Goal: Check status: Check status

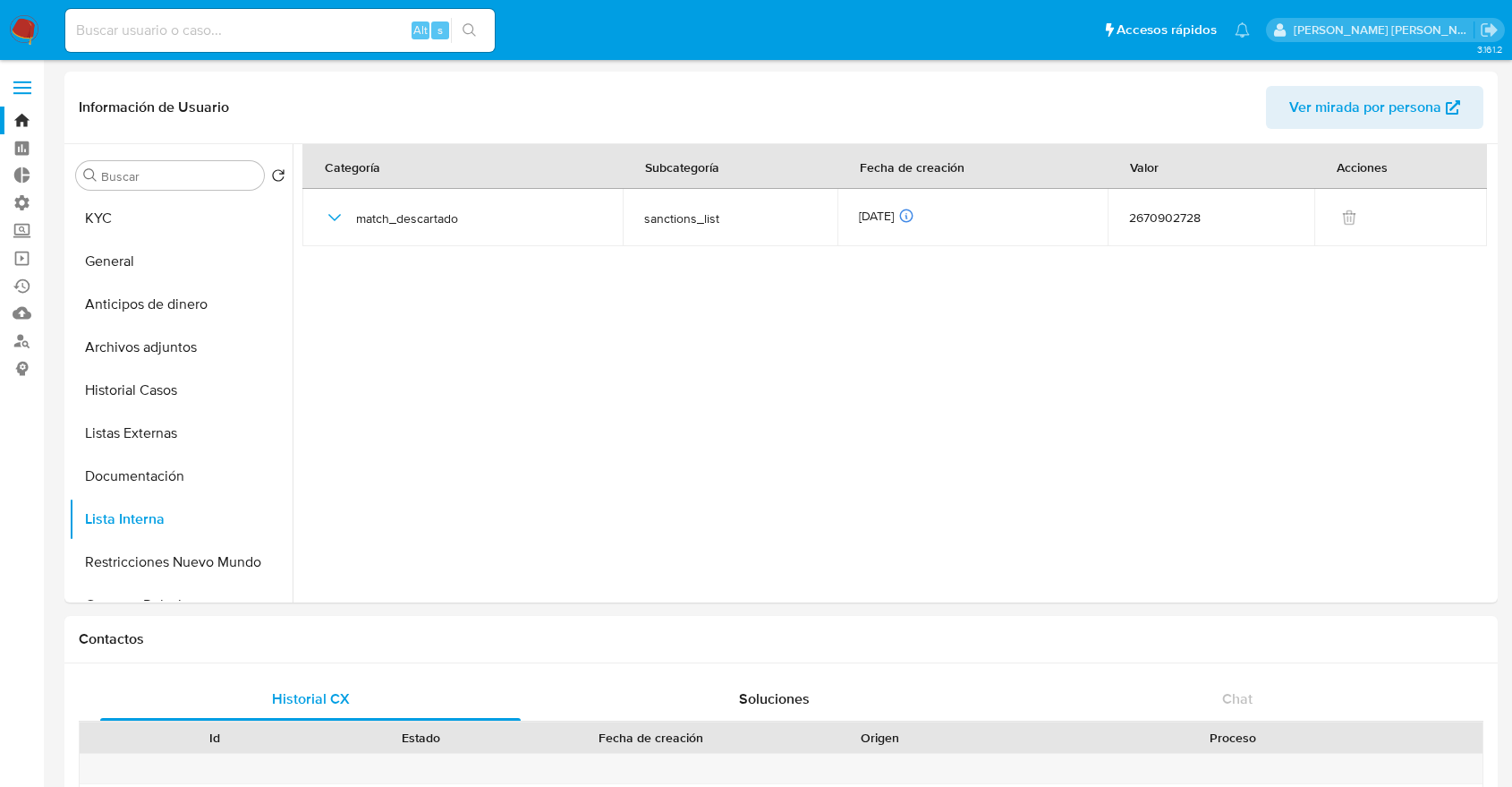
select select "10"
click at [207, 392] on button "Historial Casos" at bounding box center [174, 390] width 210 height 43
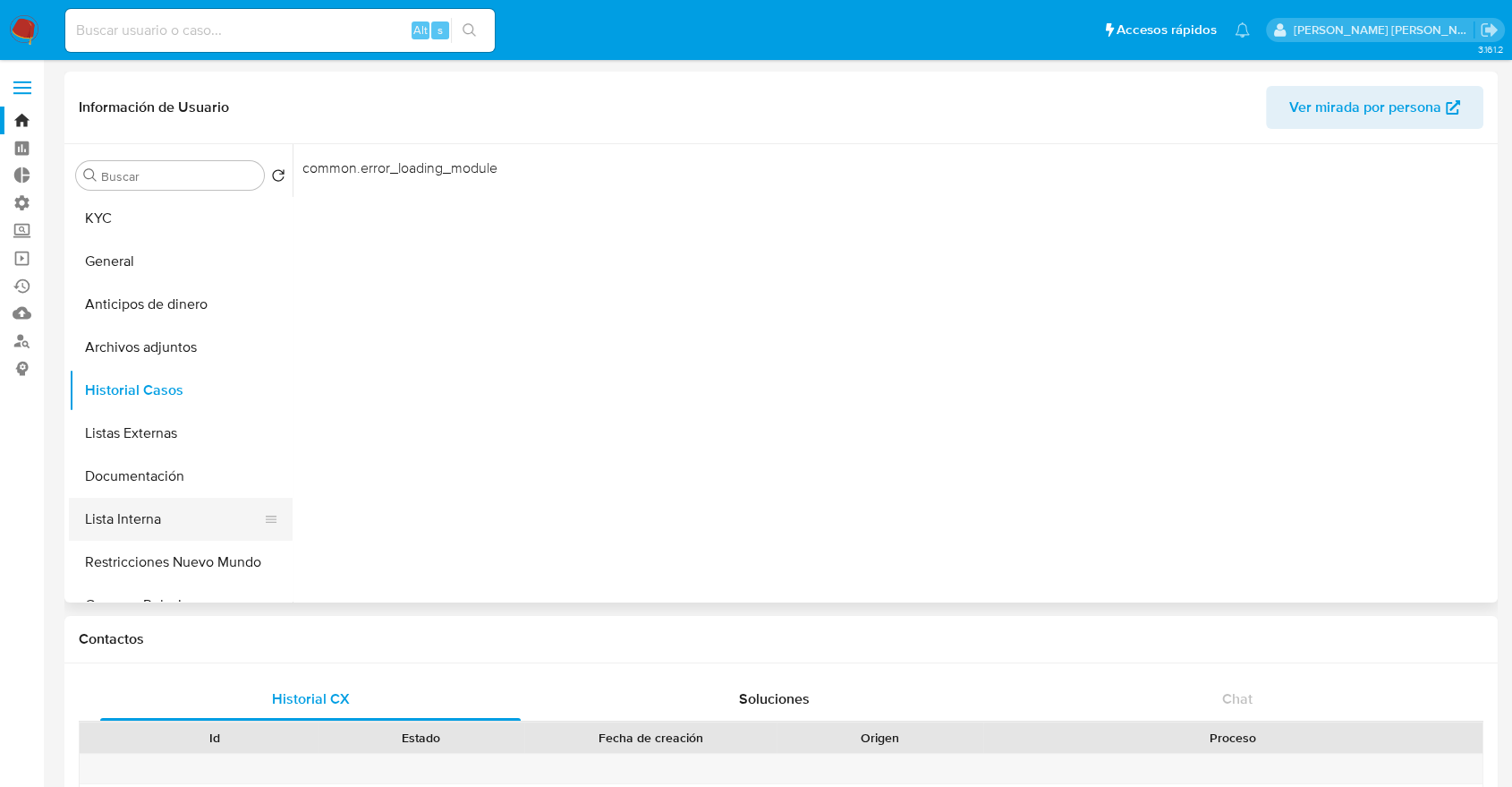
click at [194, 501] on button "Lista Interna" at bounding box center [174, 520] width 210 height 43
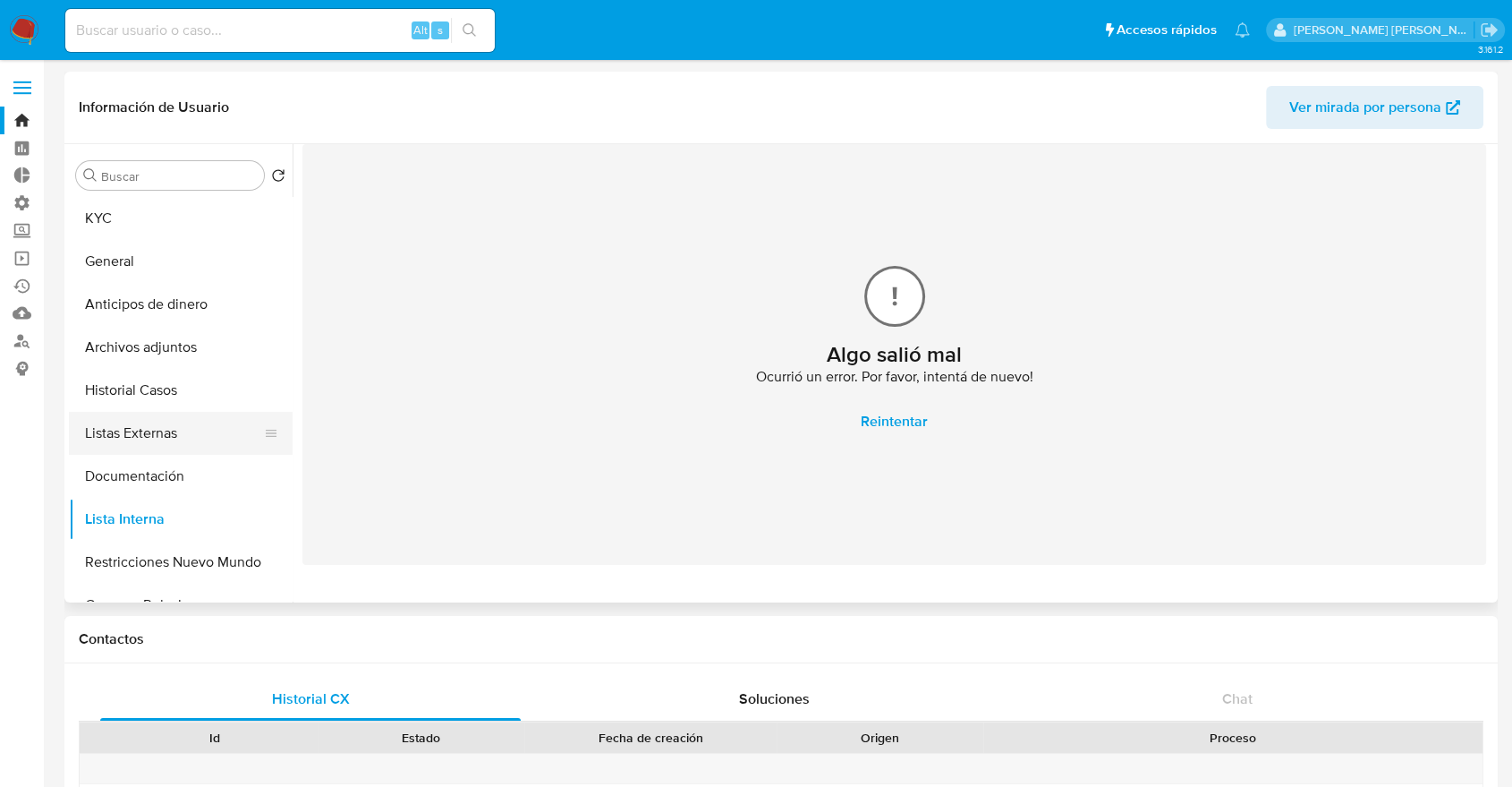
click at [206, 437] on button "Listas Externas" at bounding box center [174, 433] width 210 height 43
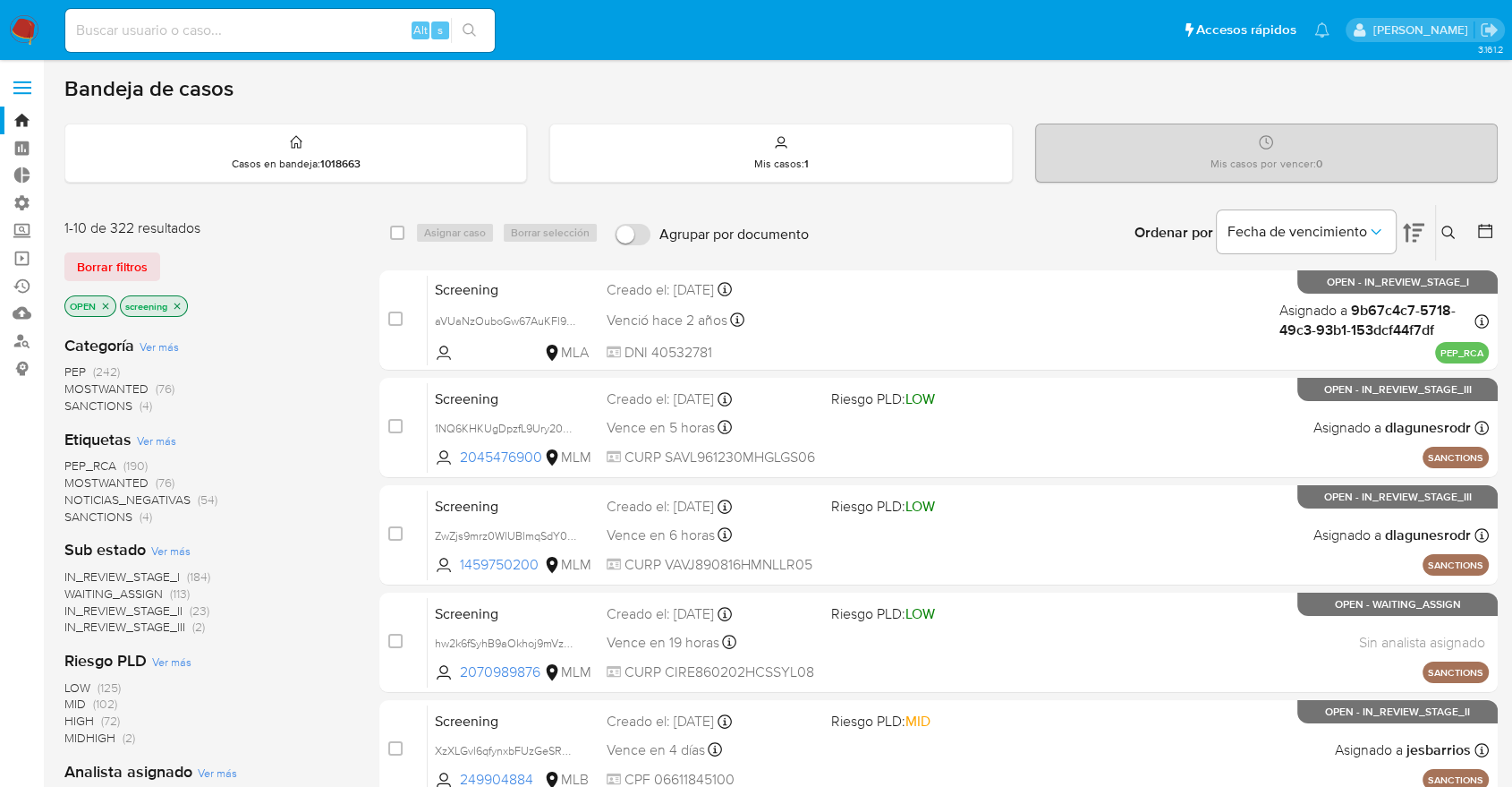
click at [1099, 216] on div "Ordenar por Fecha de vencimiento No es posible ordenar los resultados mientras …" at bounding box center [1156, 233] width 680 height 56
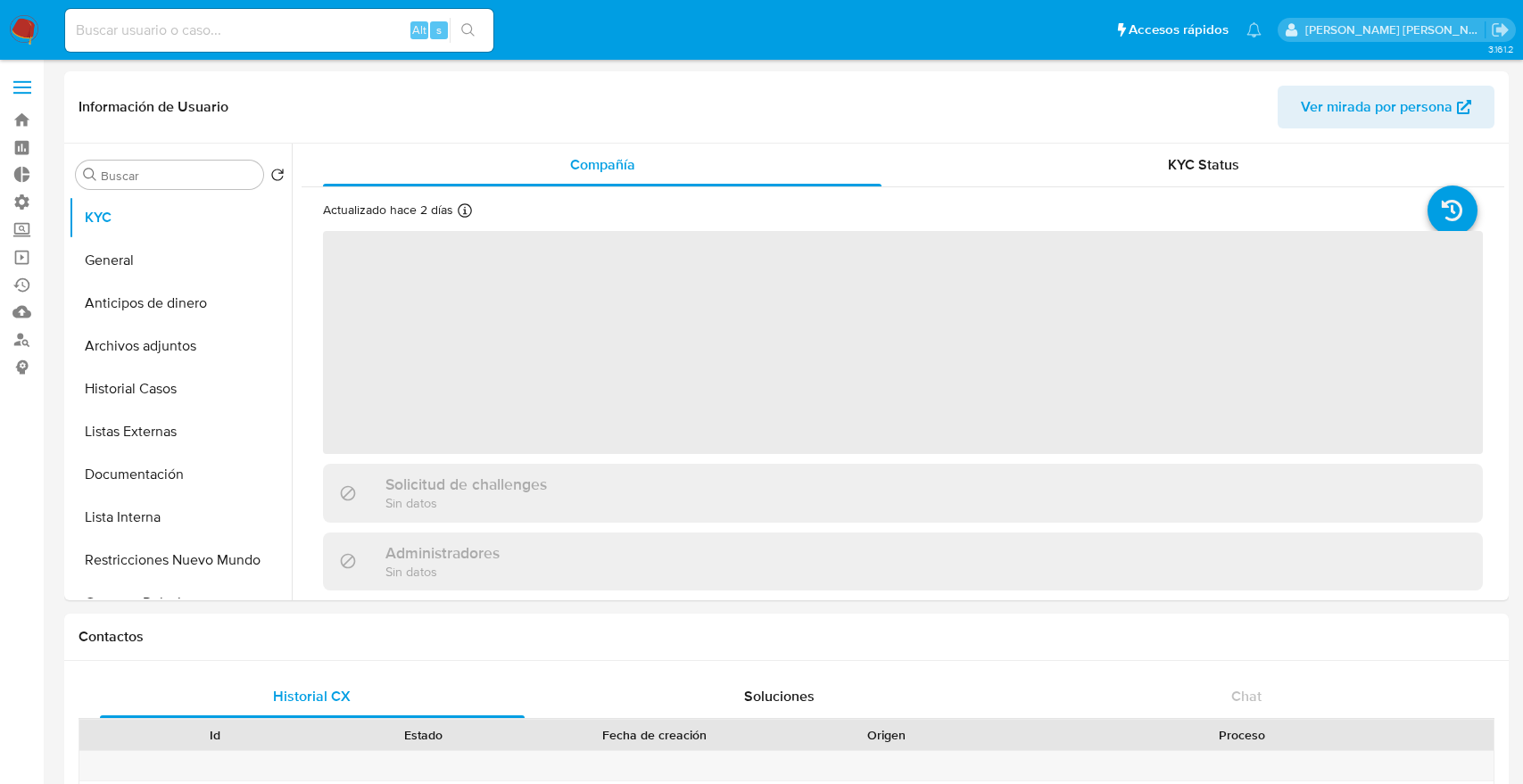
select select "10"
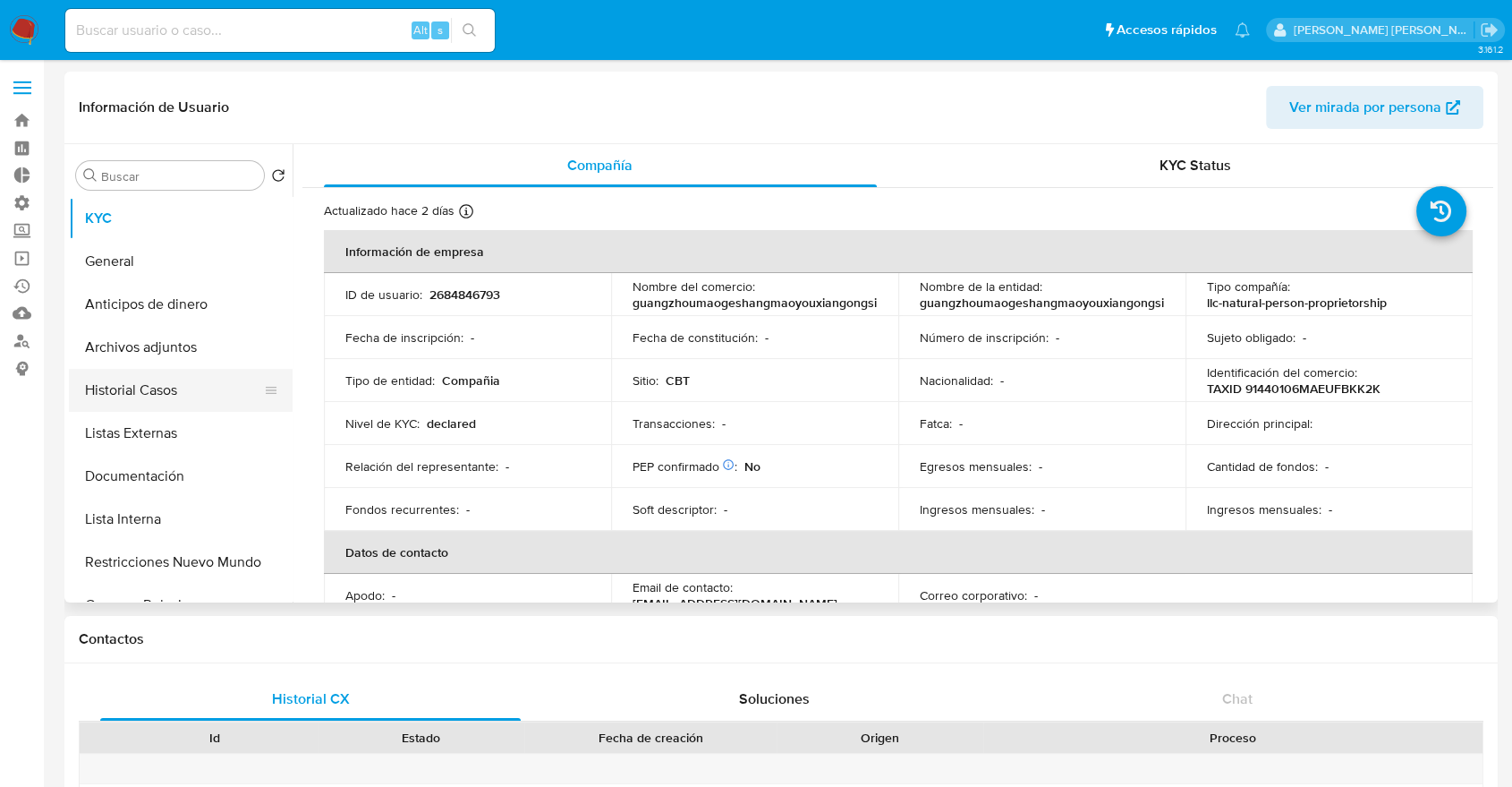
click at [200, 385] on button "Historial Casos" at bounding box center [174, 390] width 210 height 43
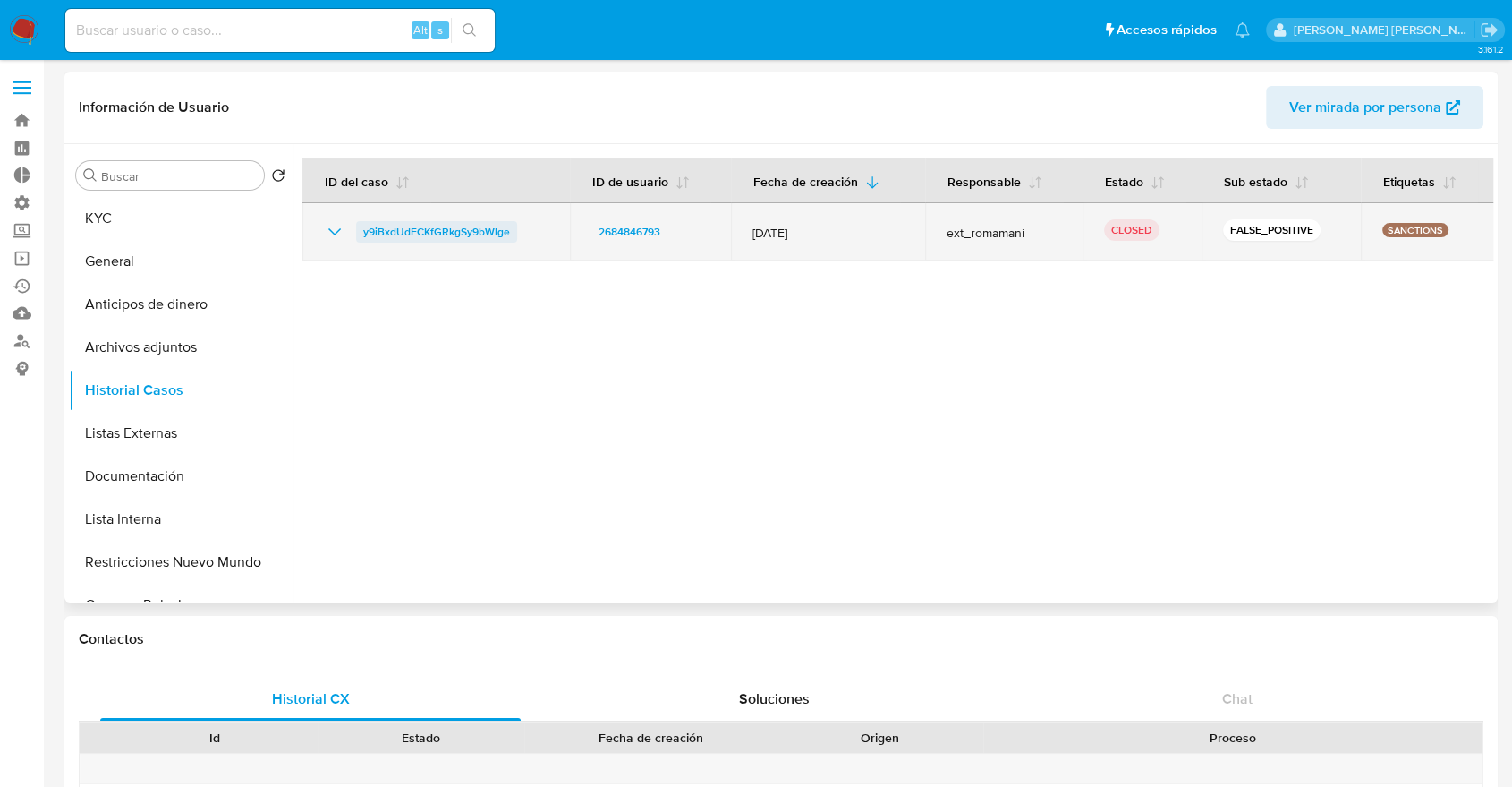
click at [365, 227] on span "y9iBxdUdFCKfGRkgSy9bWlge" at bounding box center [436, 231] width 147 height 22
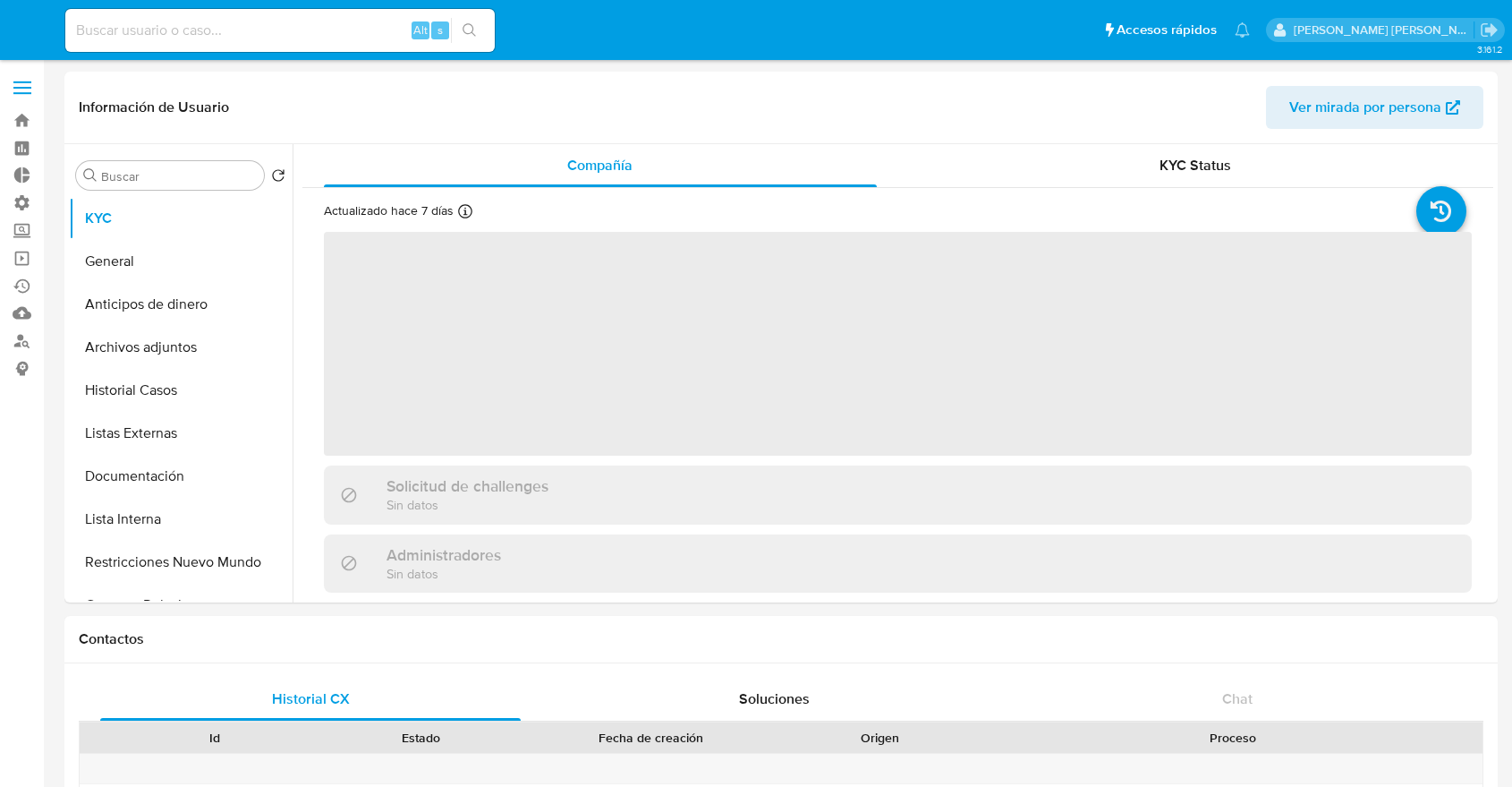
select select "10"
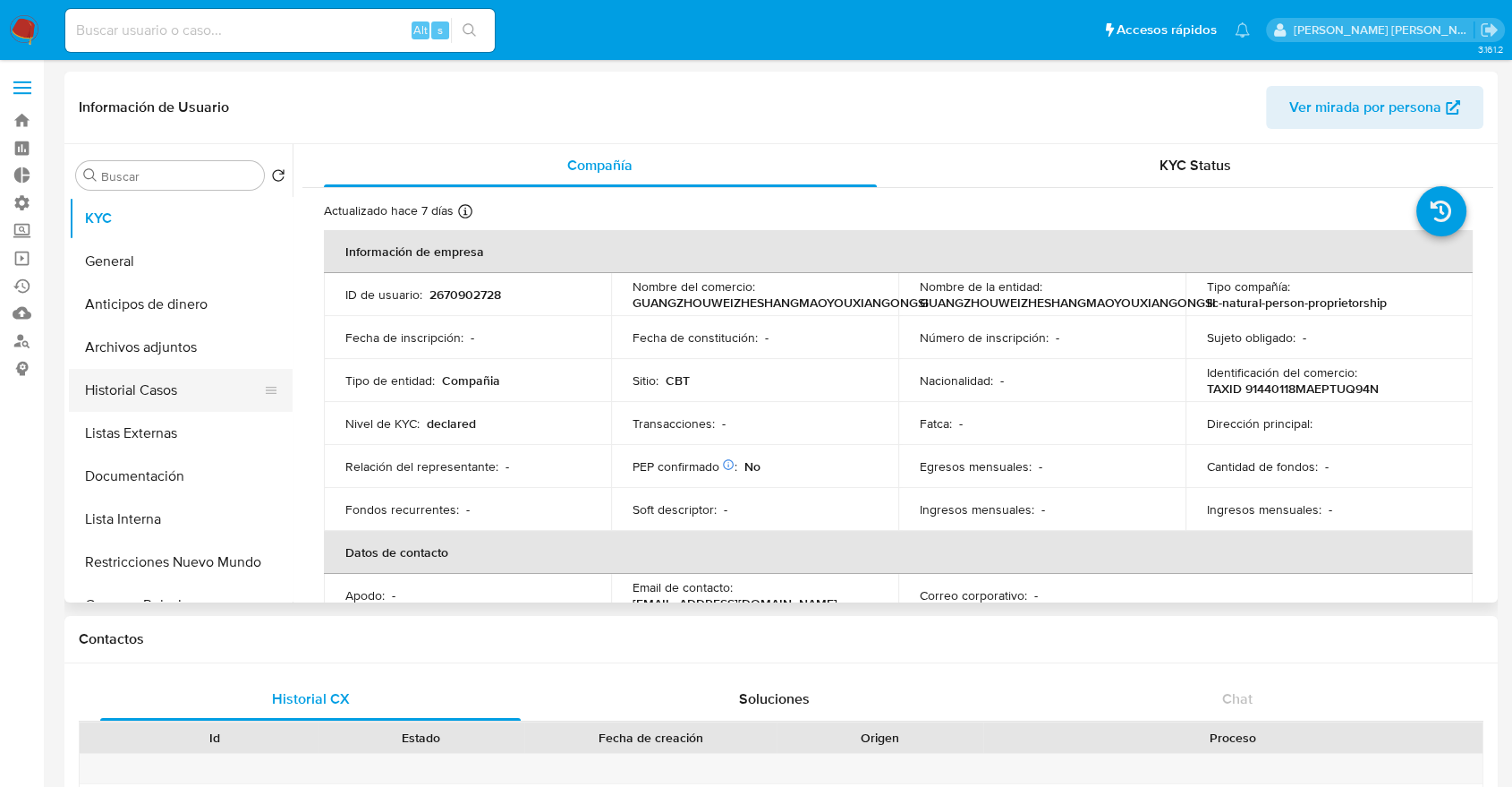
click at [206, 399] on button "Historial Casos" at bounding box center [174, 390] width 210 height 43
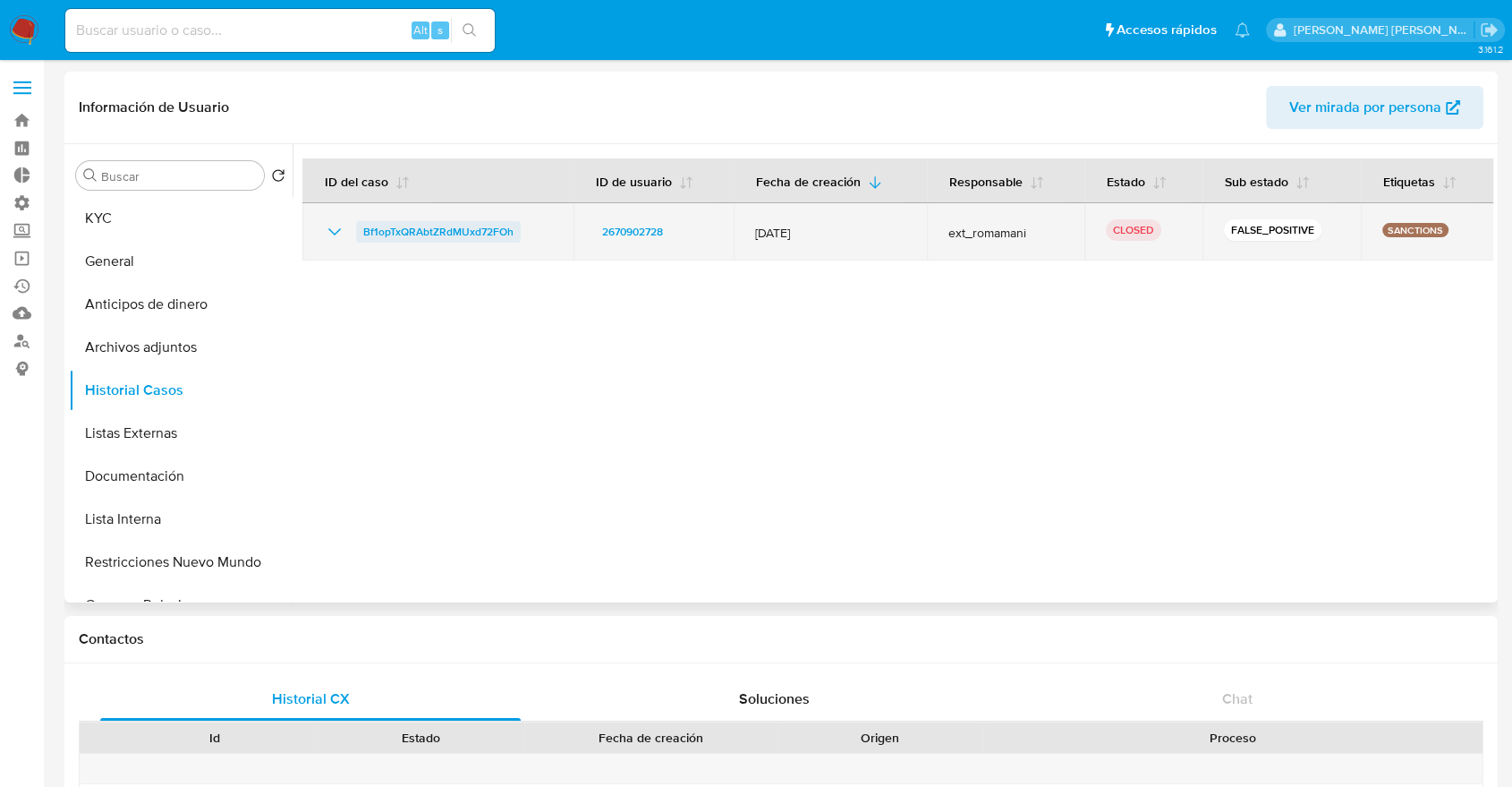
click at [362, 226] on link "Bf1opTxQRAbtZRdMUxd72FOh" at bounding box center [438, 231] width 165 height 22
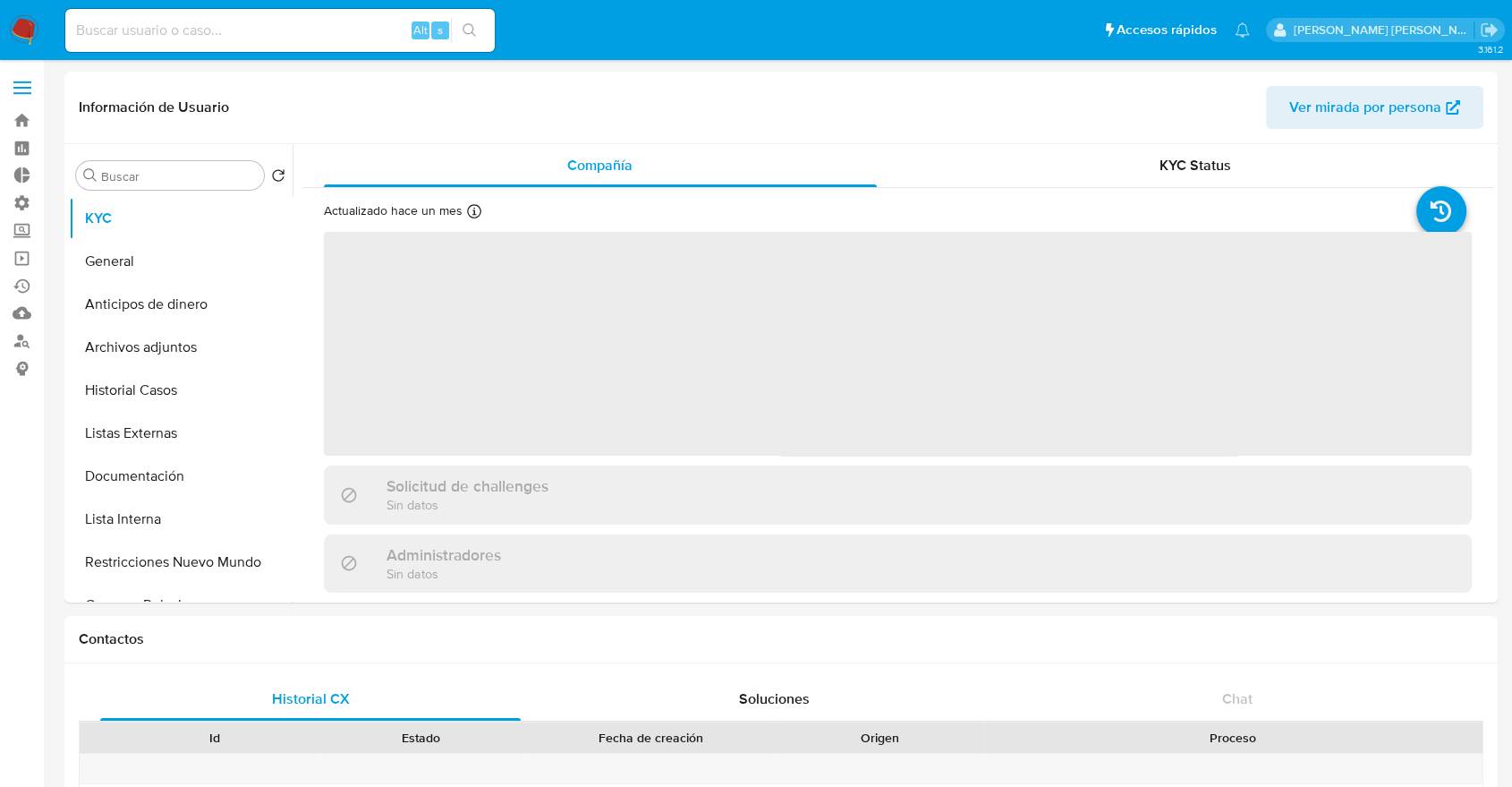
select select "10"
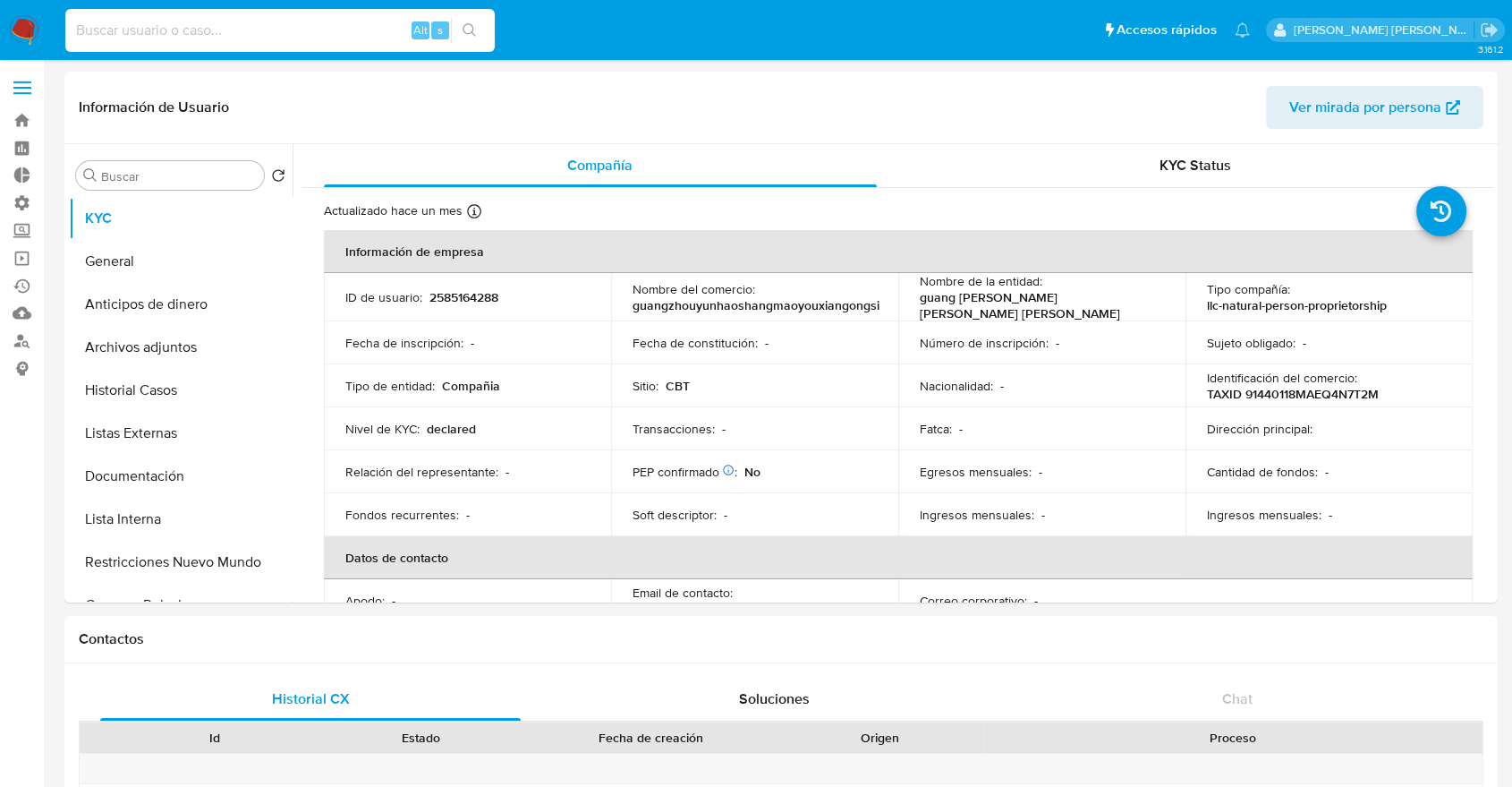
click at [379, 36] on input at bounding box center [280, 31] width 429 height 23
paste input "2585164288"
type input "2585164288"
click at [195, 373] on button "Historial Casos" at bounding box center [174, 390] width 210 height 43
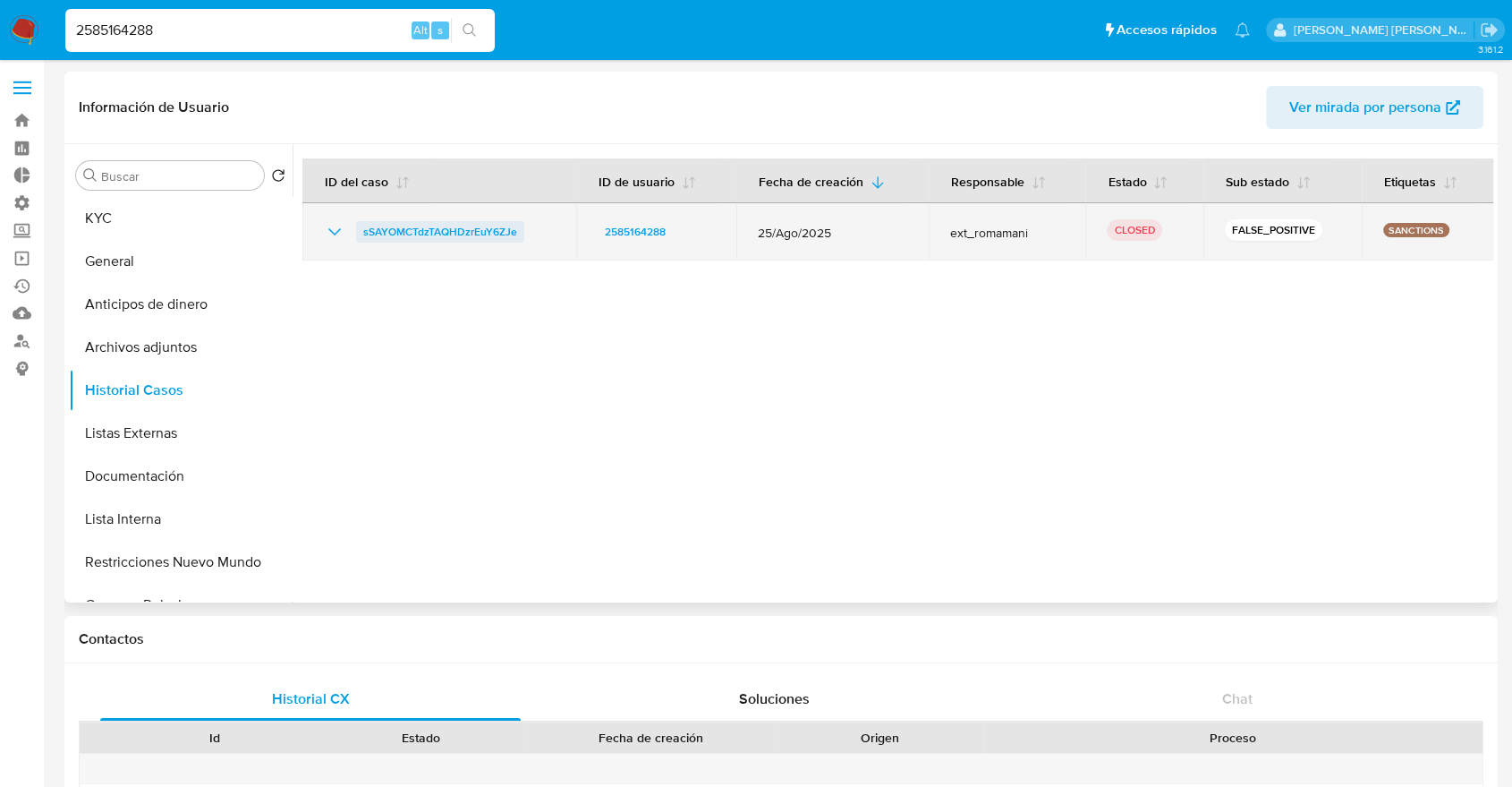
click at [358, 231] on link "sSAYOMCTdzTAQHDzrEuY6ZJe" at bounding box center [440, 231] width 168 height 22
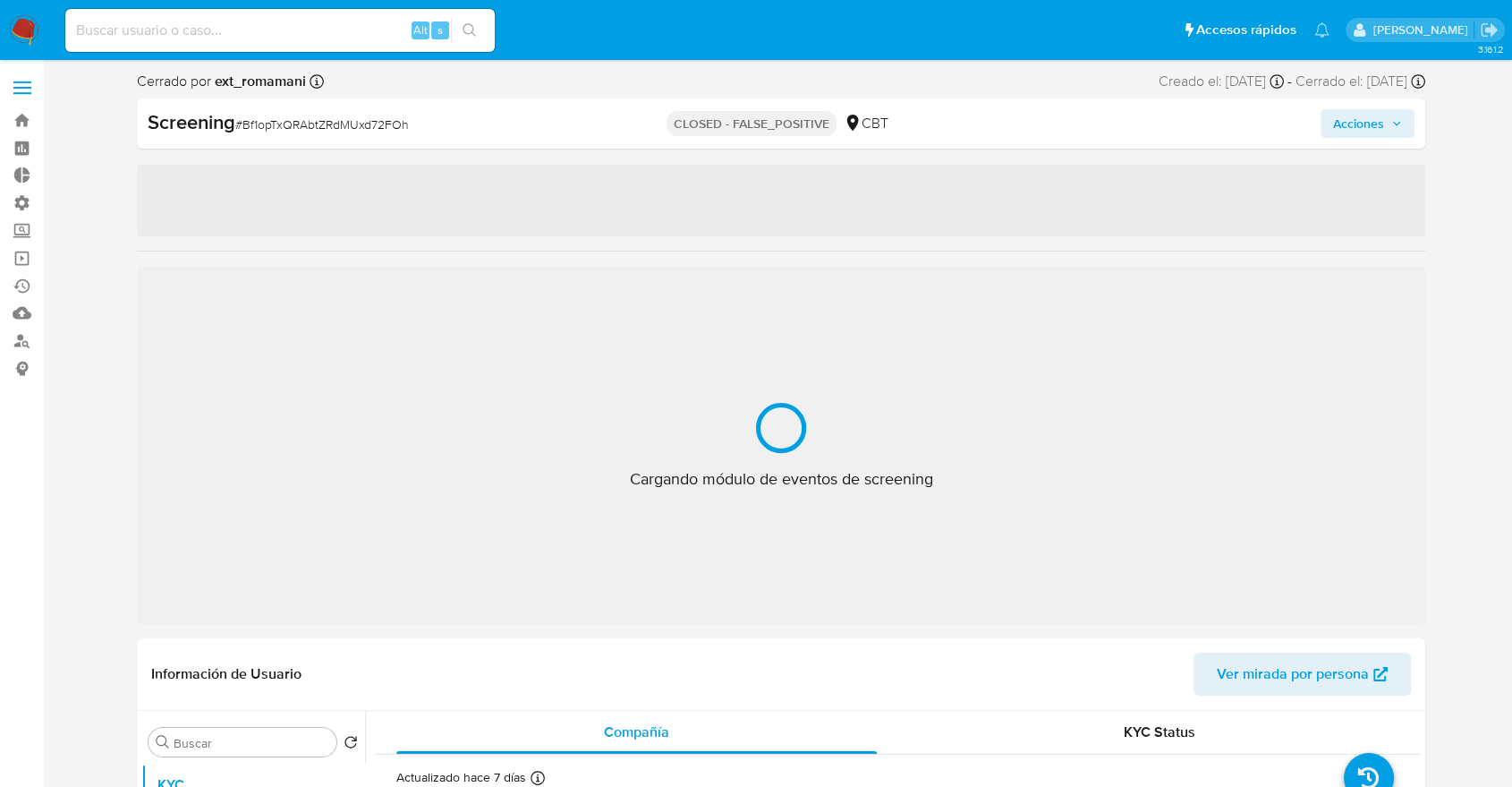
select select "10"
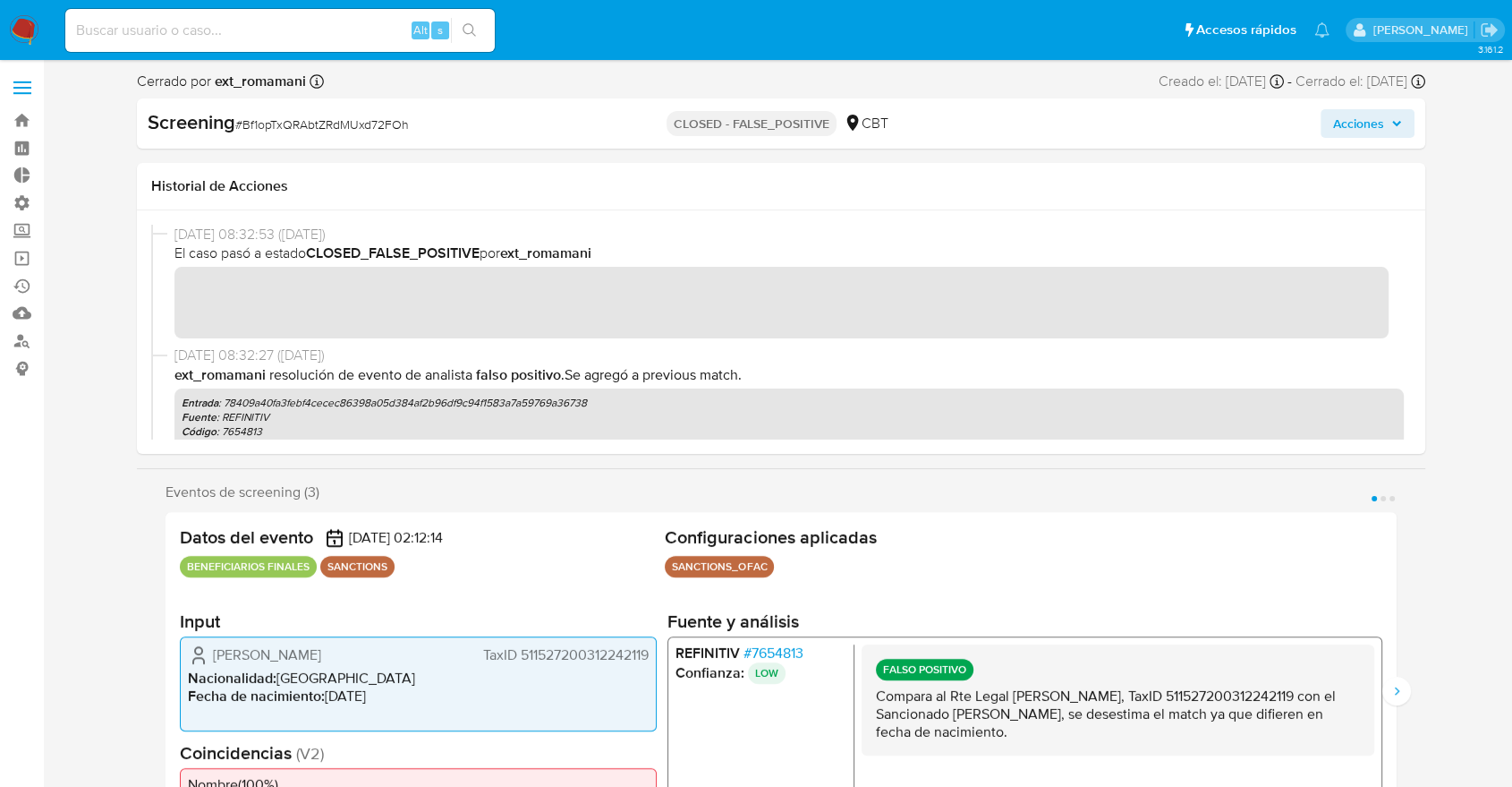
drag, startPoint x: 176, startPoint y: 354, endPoint x: 242, endPoint y: 357, distance: 66.1
click at [242, 357] on span "[DATE] 08:32:27 ([DATE])" at bounding box center [789, 356] width 1229 height 20
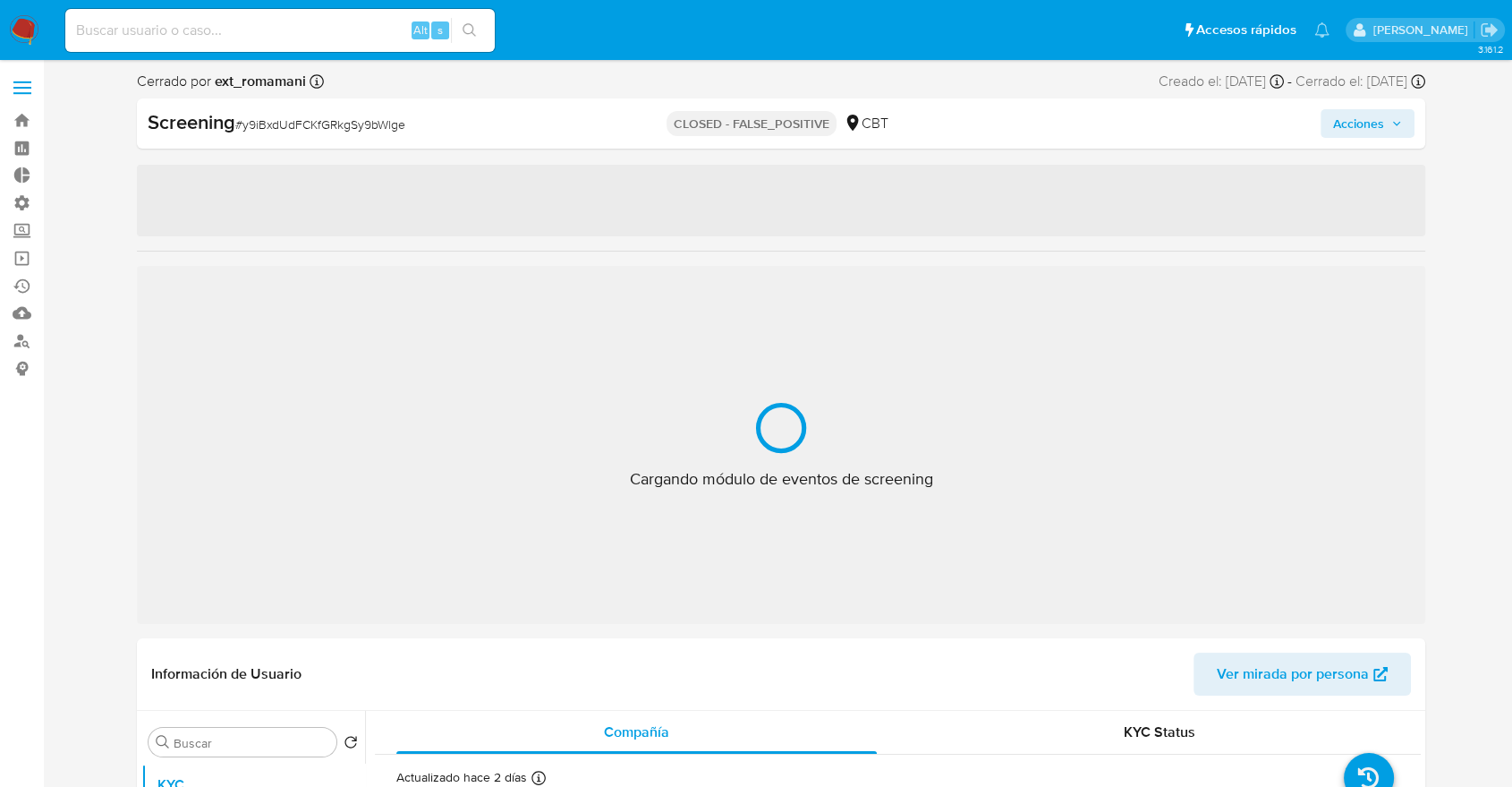
select select "10"
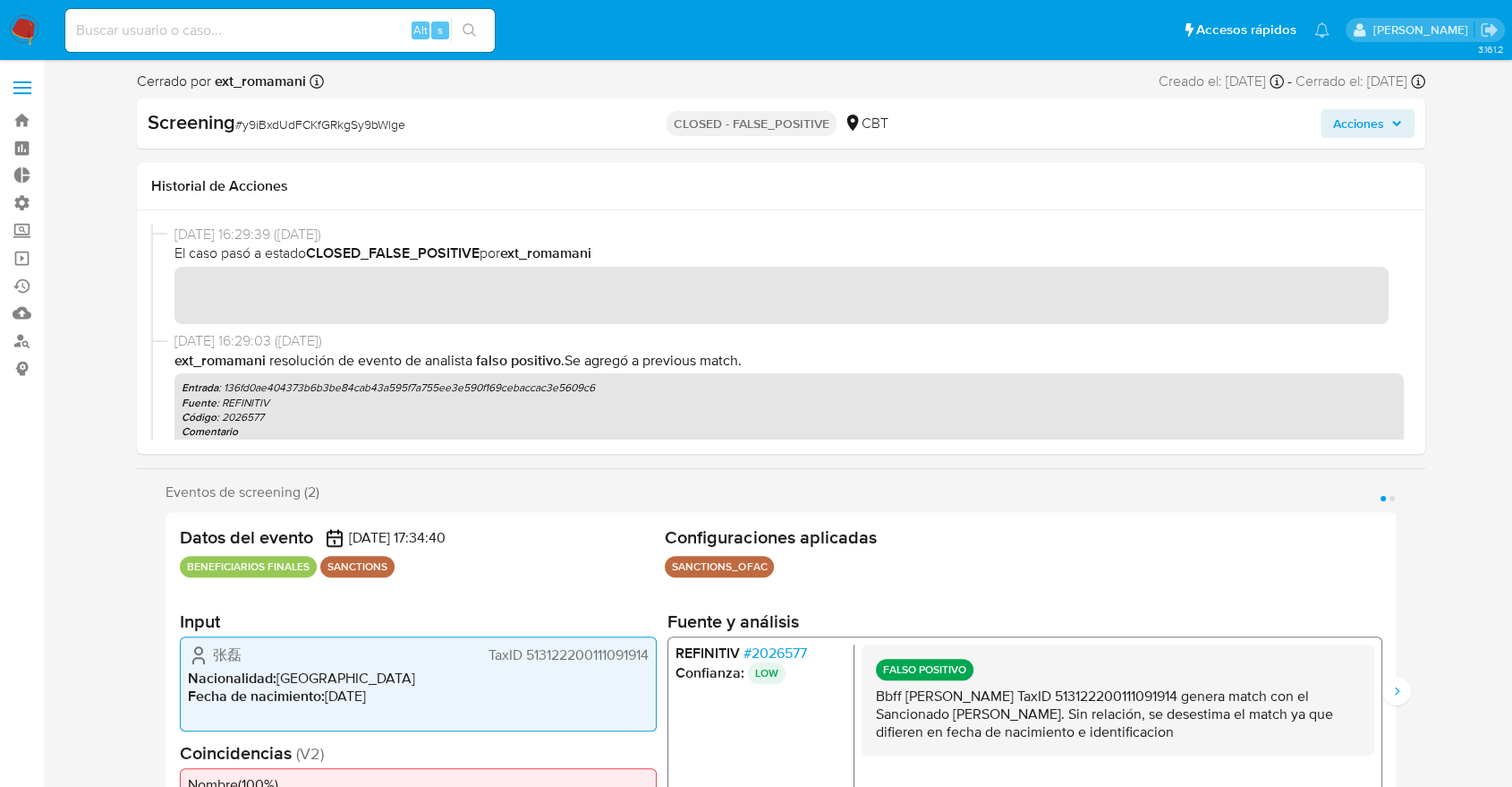
drag, startPoint x: 175, startPoint y: 339, endPoint x: 250, endPoint y: 335, distance: 75.1
click at [250, 335] on span "[DATE] 16:29:03 ([DATE])" at bounding box center [789, 341] width 1229 height 20
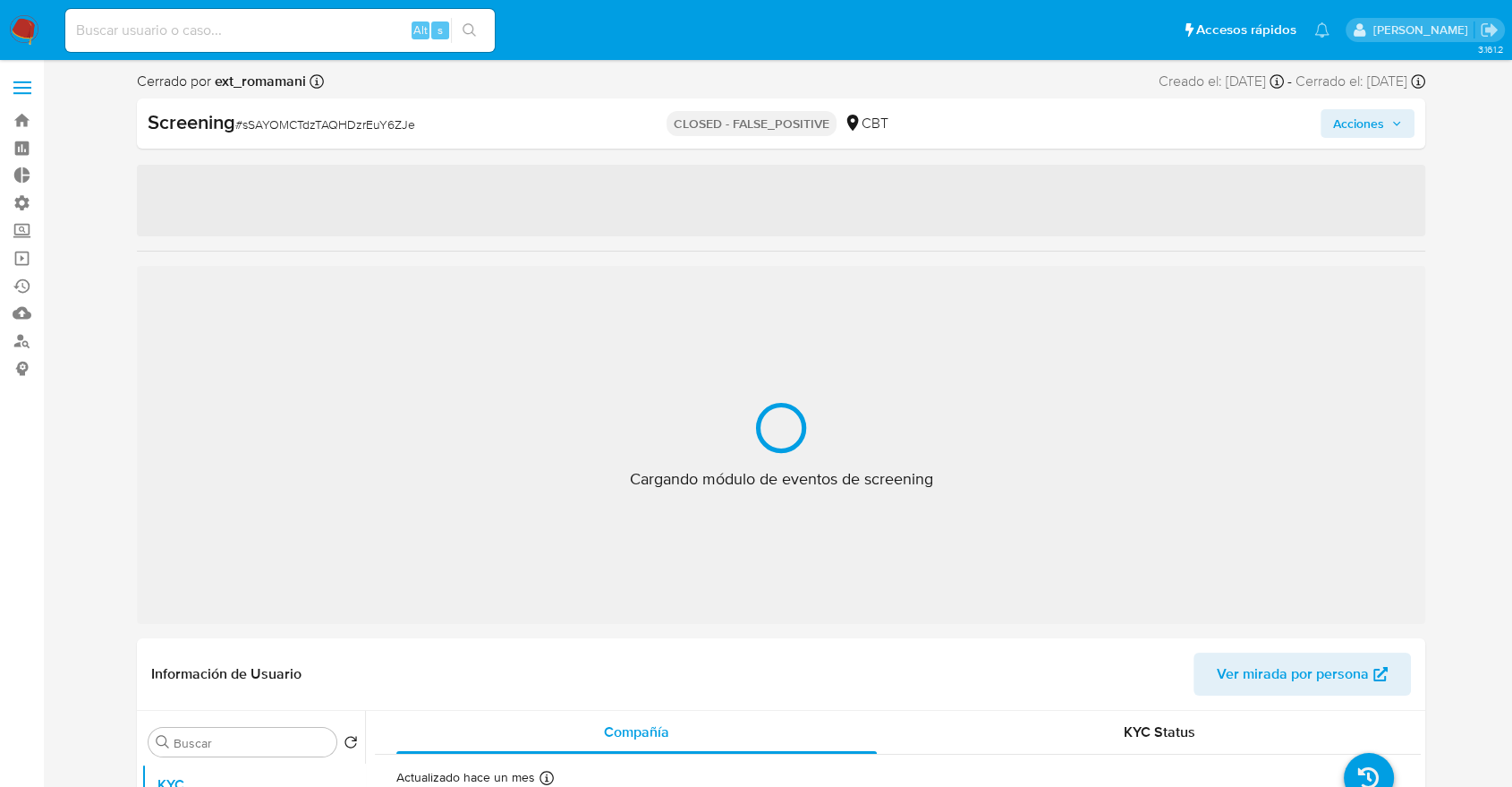
select select "10"
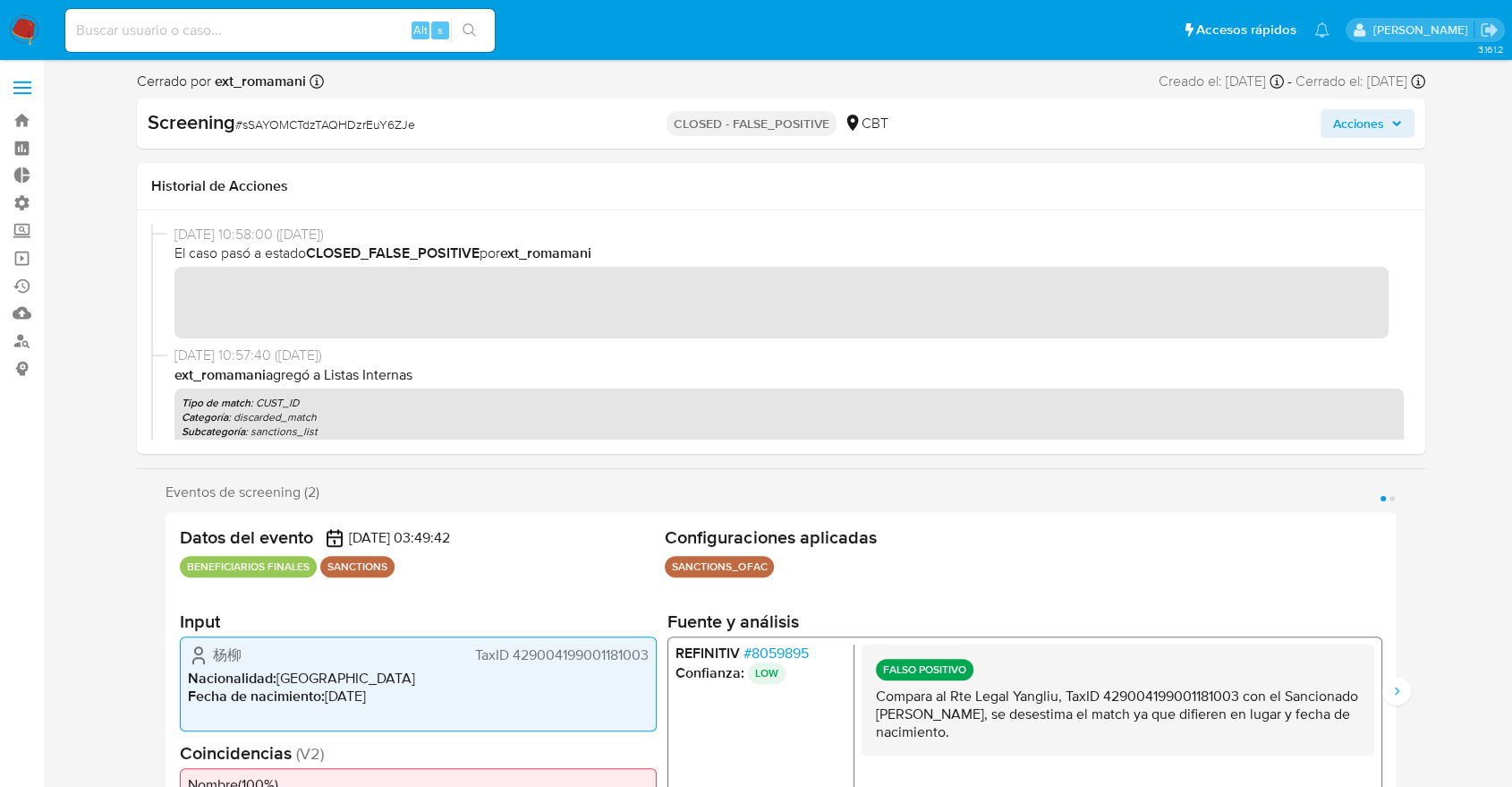
drag, startPoint x: 178, startPoint y: 356, endPoint x: 248, endPoint y: 355, distance: 70.0
click at [248, 355] on span "25/08/2025 10:57:40 (hace un mes)" at bounding box center [789, 356] width 1229 height 20
